Goal: Obtain resource: Obtain resource

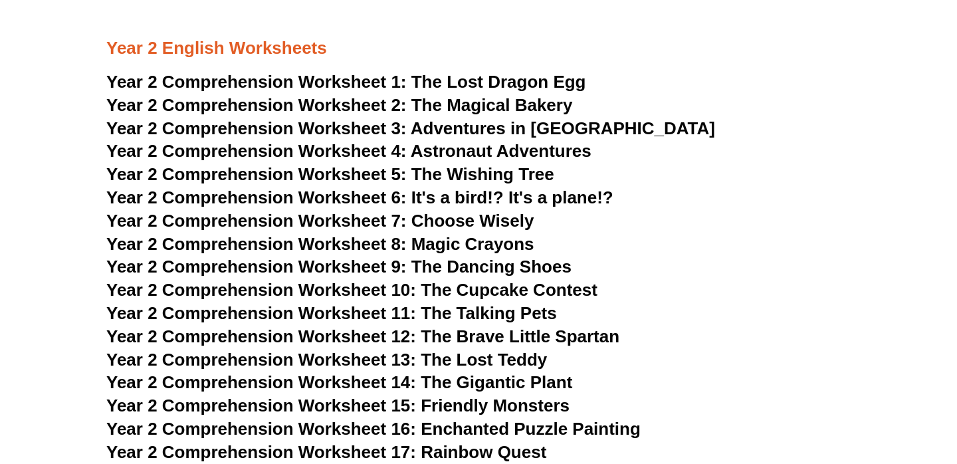
scroll to position [3009, 0]
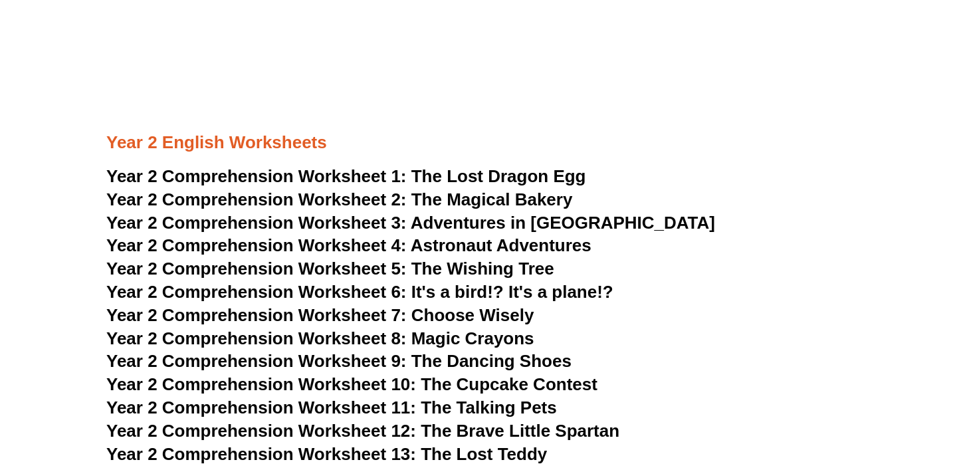
click at [211, 172] on span "Year 2 Comprehension Worksheet 1:" at bounding box center [256, 176] width 301 height 20
click at [309, 198] on span "Year 2 Comprehension Worksheet 2:" at bounding box center [256, 199] width 301 height 20
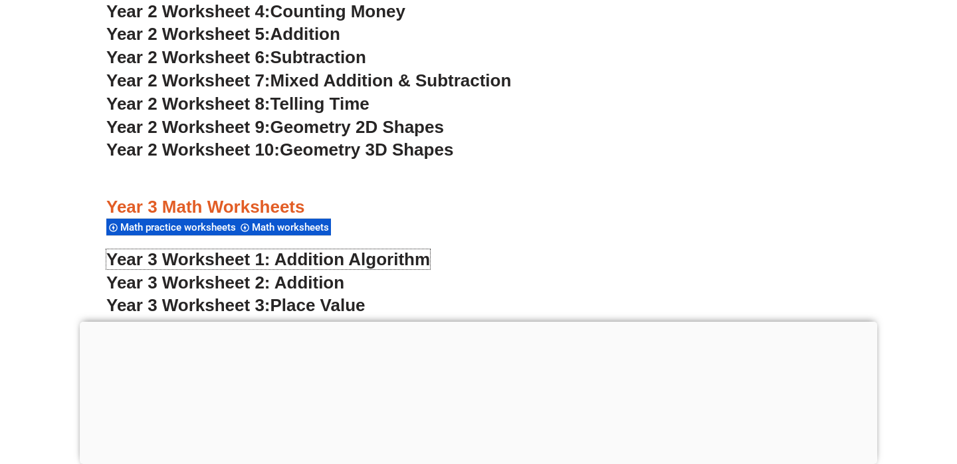
click at [408, 259] on link "Year 3 Worksheet 1: Addition Algorithm" at bounding box center [268, 259] width 324 height 20
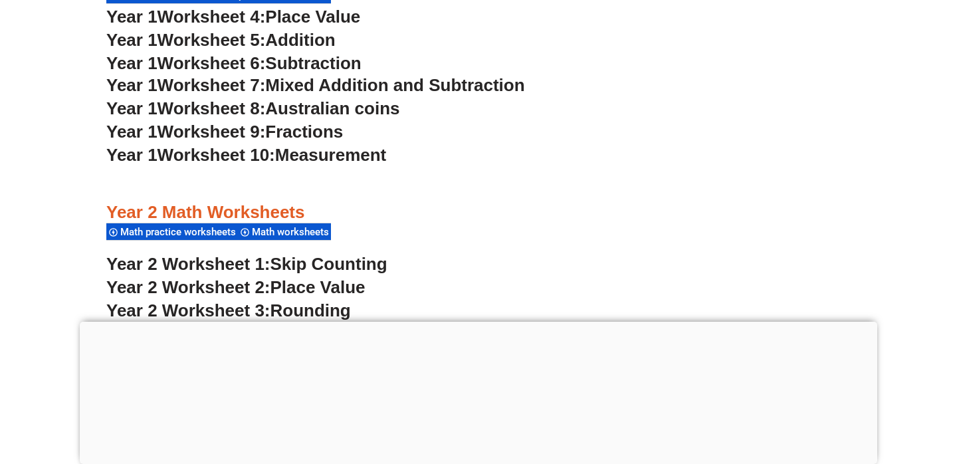
scroll to position [1488, 0]
